Goal: Information Seeking & Learning: Learn about a topic

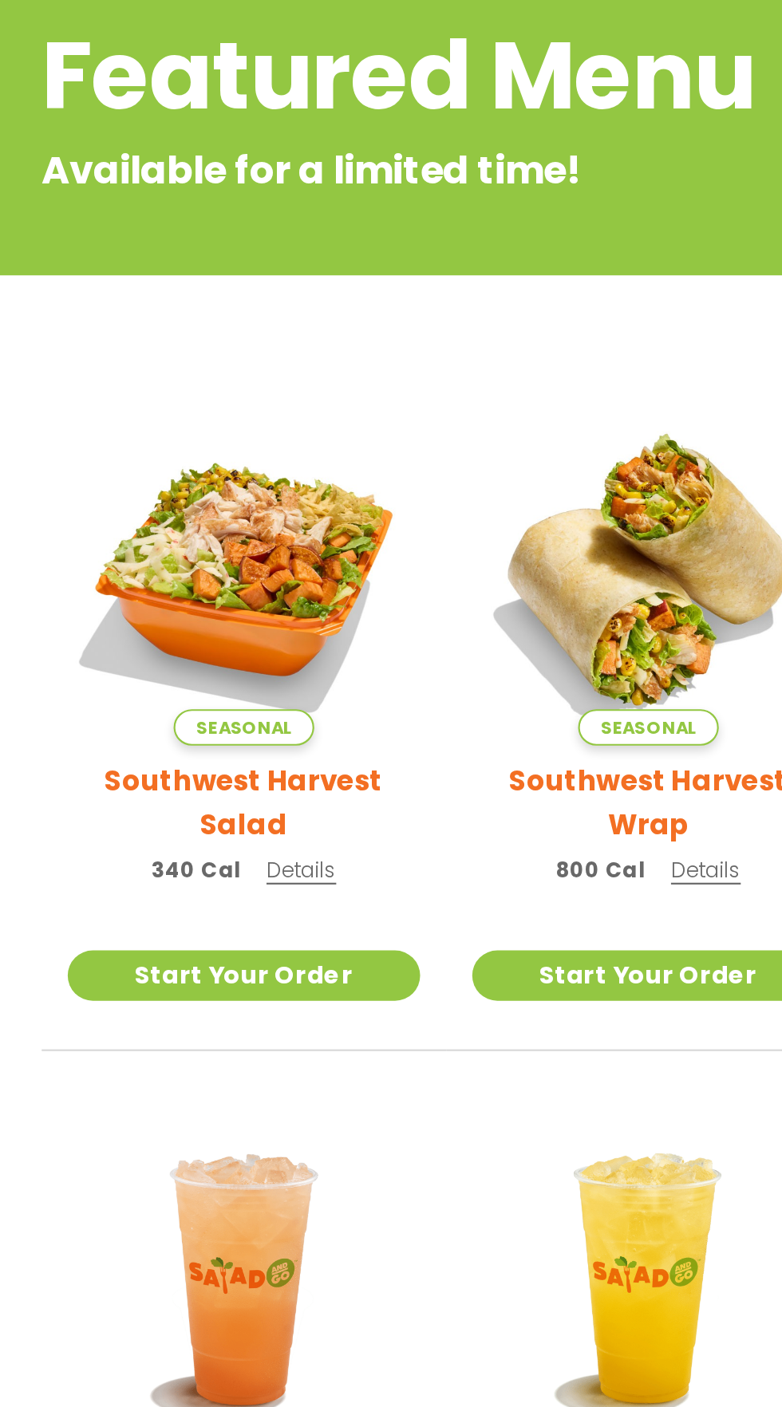
click at [160, 585] on h2 "Southwest Harvest Salad" at bounding box center [112, 596] width 162 height 40
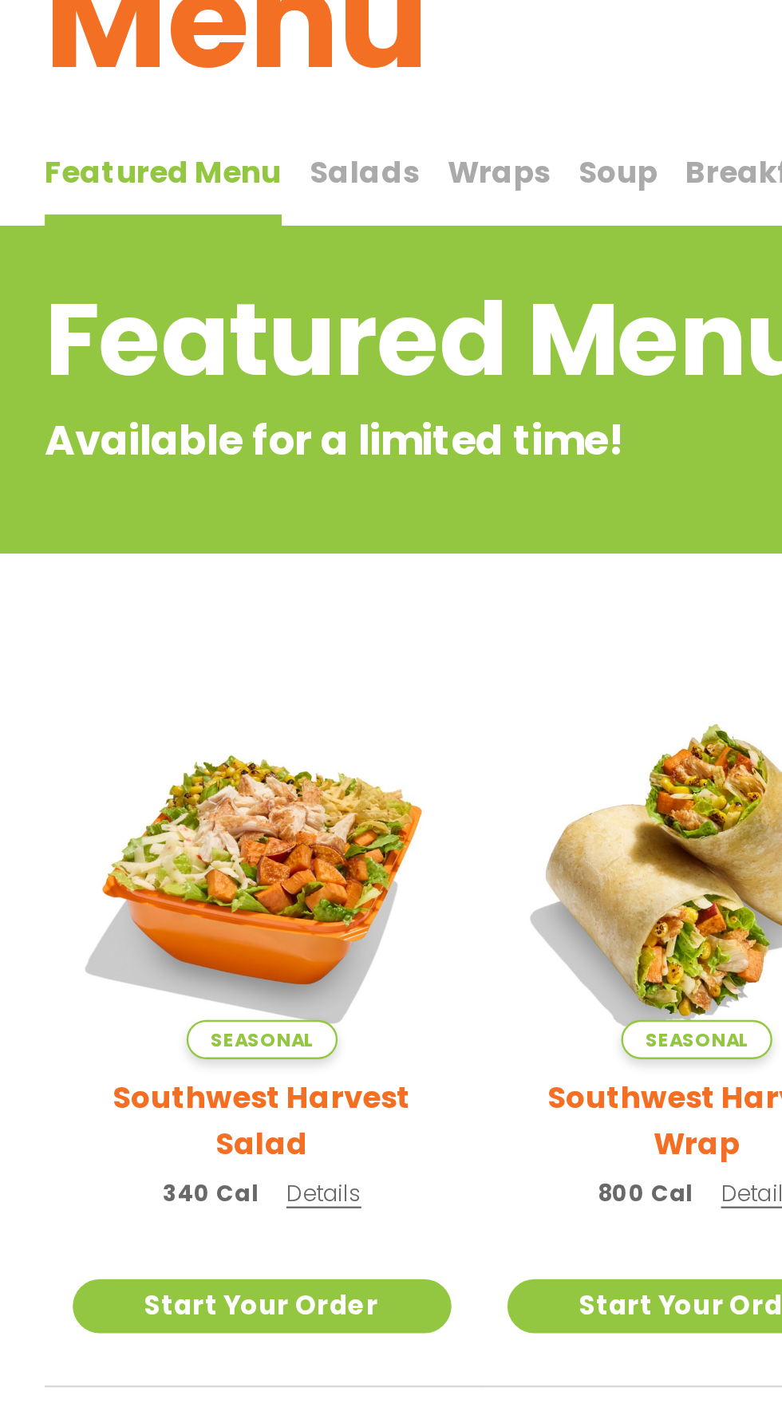
click at [151, 194] on span "Salads" at bounding box center [155, 190] width 47 height 18
